Goal: Register for event/course

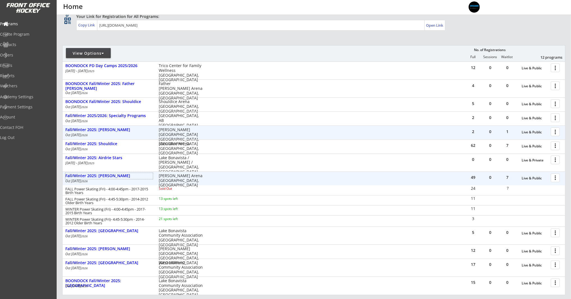
click at [556, 132] on div at bounding box center [556, 131] width 10 height 10
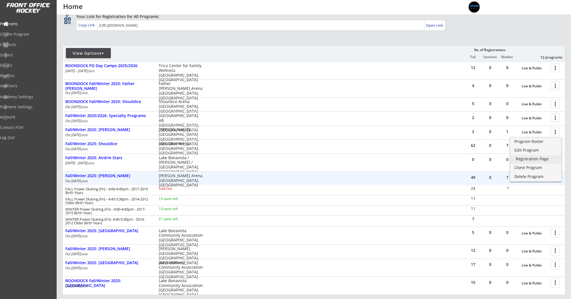
click at [538, 161] on link "Registration Page" at bounding box center [535, 159] width 51 height 8
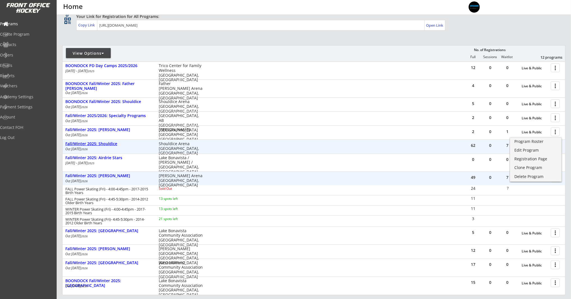
click at [101, 142] on div "Fall/Winter 2025: Shouldice" at bounding box center [108, 143] width 87 height 5
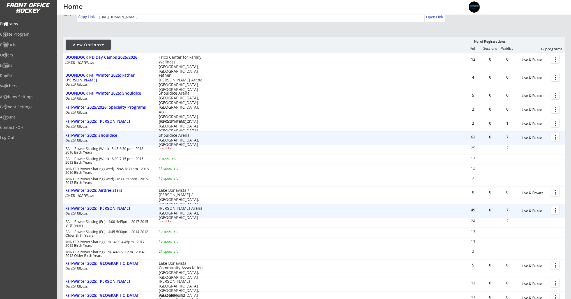
scroll to position [47, 0]
click at [559, 138] on div at bounding box center [556, 138] width 10 height 10
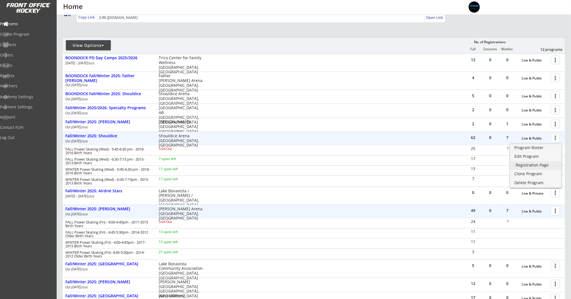
click at [540, 163] on div "Registration Page" at bounding box center [536, 165] width 40 height 4
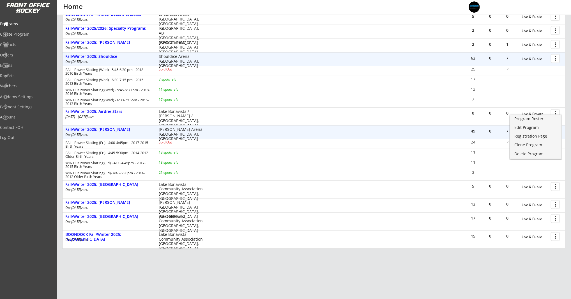
scroll to position [140, 0]
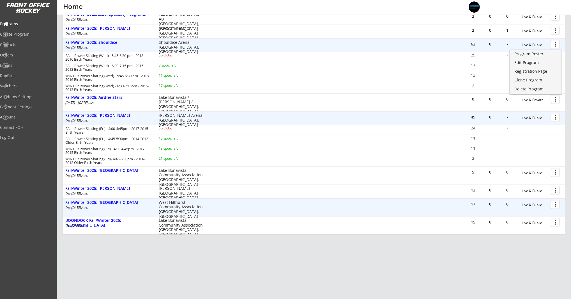
click at [556, 204] on div at bounding box center [556, 204] width 10 height 10
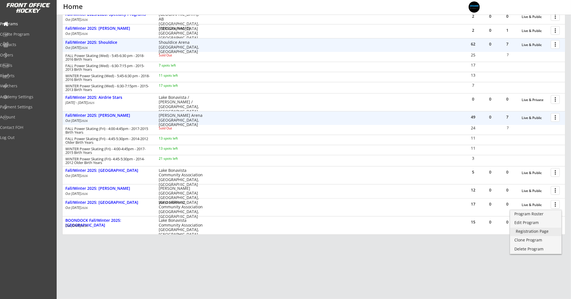
click at [531, 232] on div "Registration Page" at bounding box center [536, 231] width 40 height 4
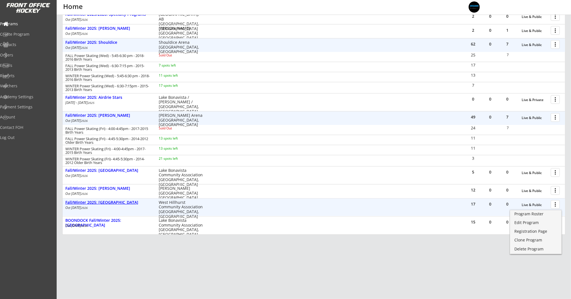
click at [114, 201] on div "Fall/Winter 2025: [GEOGRAPHIC_DATA]" at bounding box center [108, 202] width 87 height 5
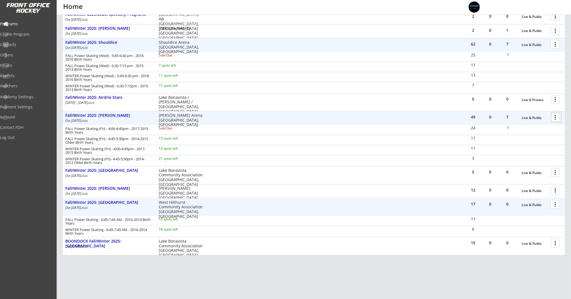
click at [555, 117] on div at bounding box center [556, 117] width 10 height 10
click at [528, 137] on div "Edit Program" at bounding box center [536, 135] width 40 height 4
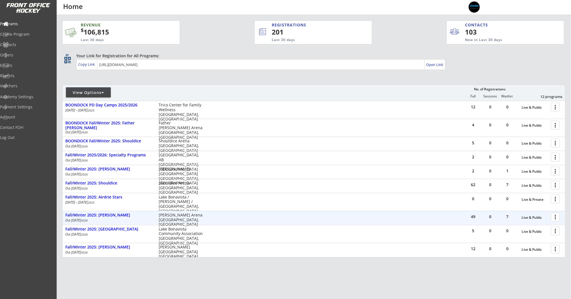
click at [557, 218] on div at bounding box center [556, 217] width 10 height 10
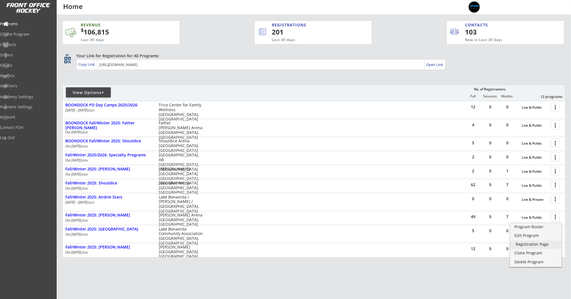
click at [529, 245] on div "Registration Page" at bounding box center [536, 244] width 40 height 4
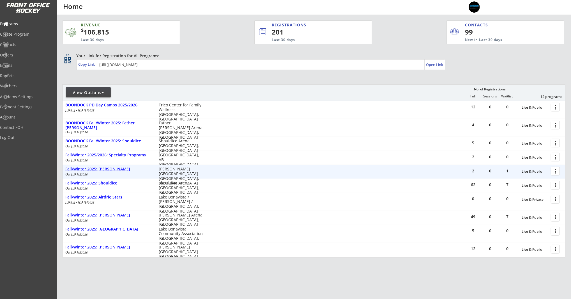
click at [100, 167] on div "Fall/Winter 2025: [PERSON_NAME]" at bounding box center [108, 169] width 87 height 5
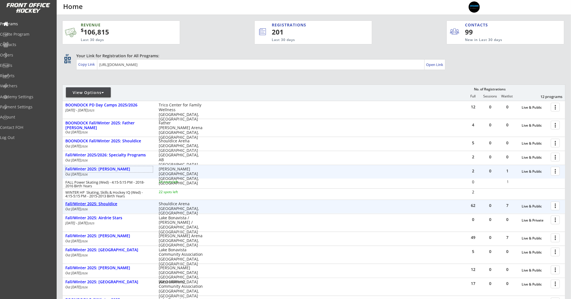
click at [109, 204] on div "Fall/Winter 2025: Shouldice" at bounding box center [108, 203] width 87 height 5
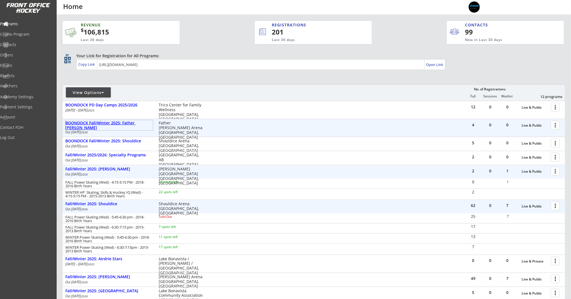
click at [132, 121] on div "BOONDOCK Fall/Winter 2025: Father [PERSON_NAME]" at bounding box center [108, 126] width 87 height 10
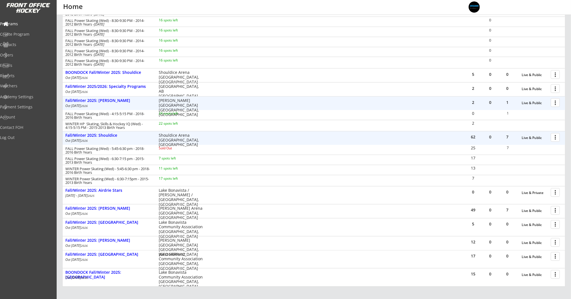
scroll to position [204, 0]
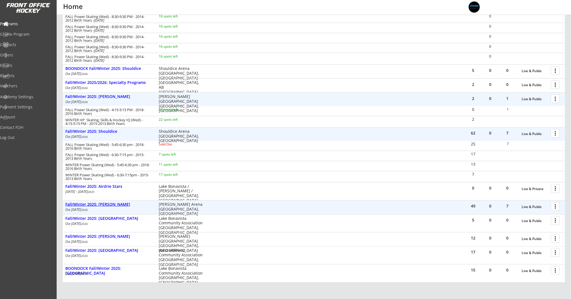
click at [111, 206] on div "Fall/Winter 2025: [PERSON_NAME]" at bounding box center [108, 204] width 87 height 5
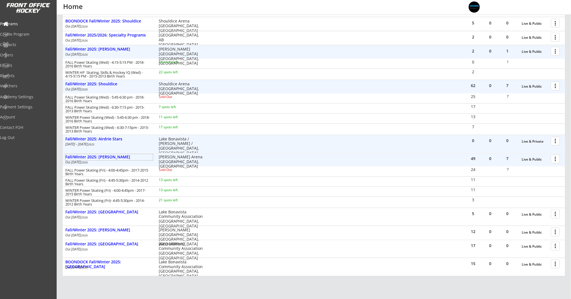
scroll to position [293, 0]
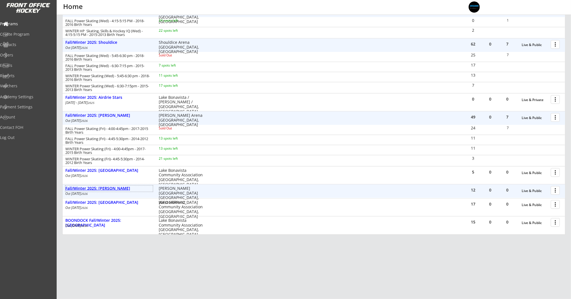
click at [105, 190] on div "Fall/Winter 2025: [PERSON_NAME]" at bounding box center [108, 188] width 87 height 5
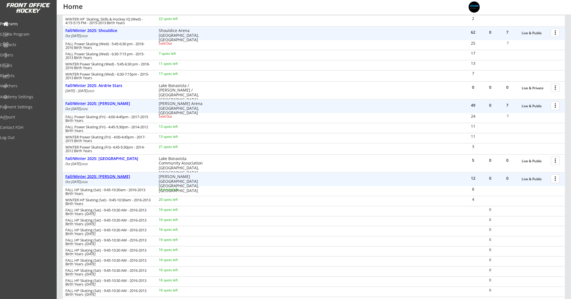
scroll to position [317, 0]
